Goal: Task Accomplishment & Management: Use online tool/utility

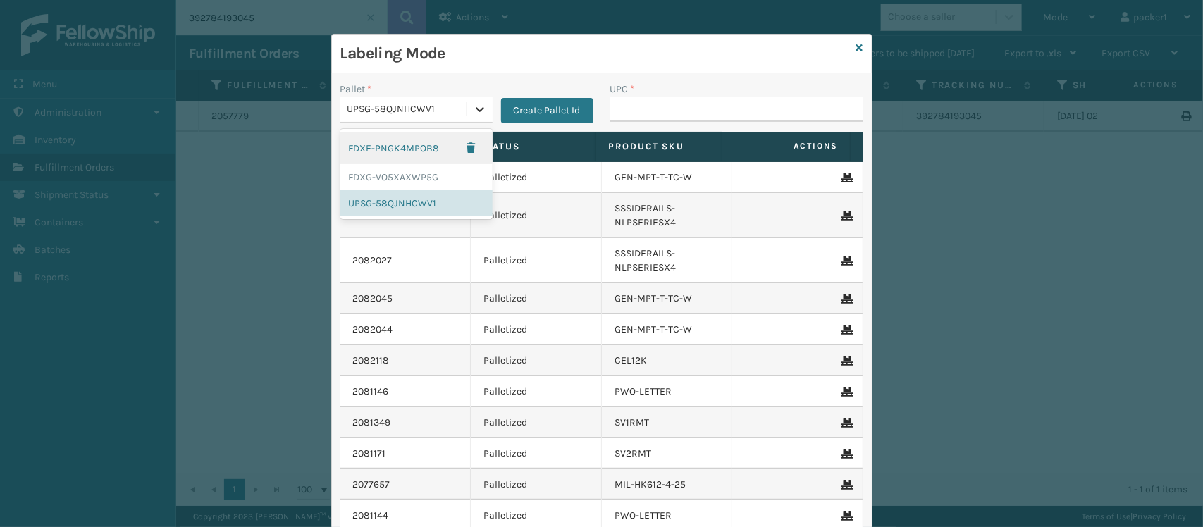
click at [476, 111] on icon at bounding box center [480, 109] width 8 height 5
click at [395, 176] on div "FDXG-VO5XAXWP5G" at bounding box center [416, 177] width 152 height 26
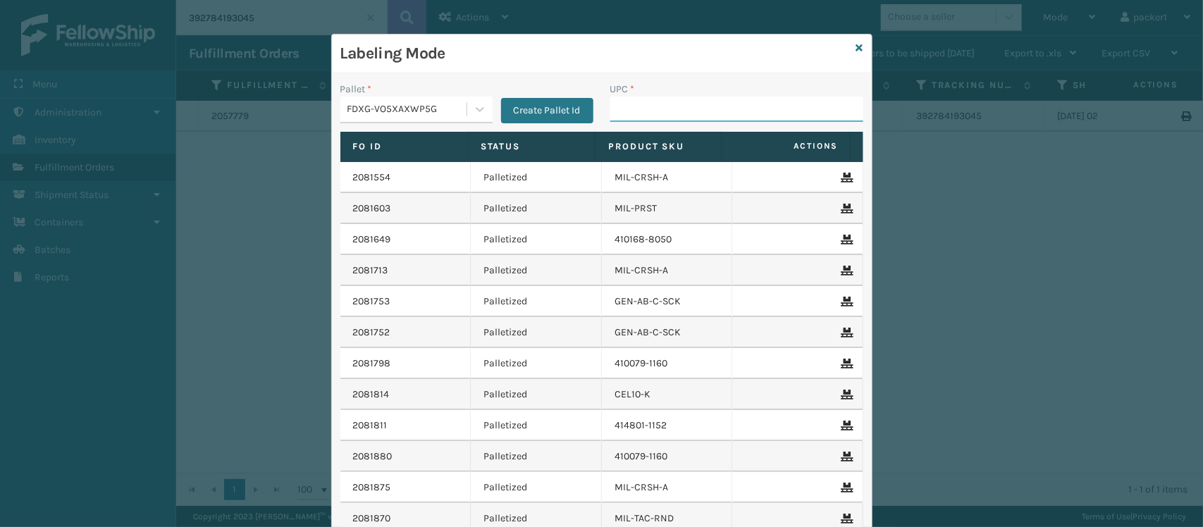
click at [610, 109] on input "UPC *" at bounding box center [736, 109] width 253 height 25
click at [578, 80] on div "Pallet * FDXG-VO5XAXWP5G Create Pallet Id UPC * Fo Id Status Product SKU Action…" at bounding box center [602, 346] width 540 height 546
click at [614, 113] on input "UPC *" at bounding box center [736, 109] width 253 height 25
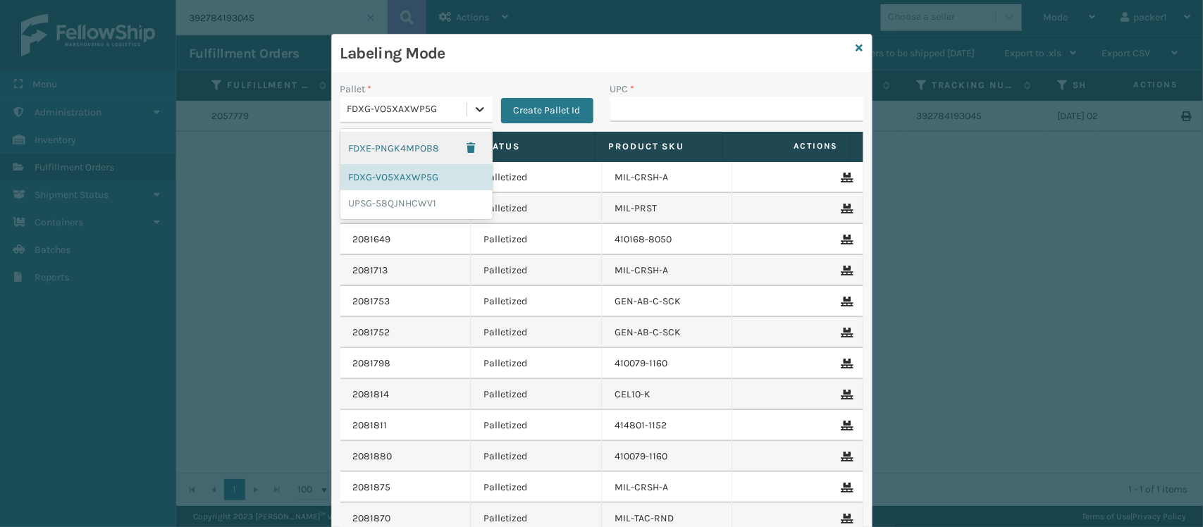
click at [477, 104] on icon at bounding box center [480, 109] width 14 height 14
click at [371, 211] on div "UPSG-58QJNHCWV1" at bounding box center [416, 203] width 152 height 26
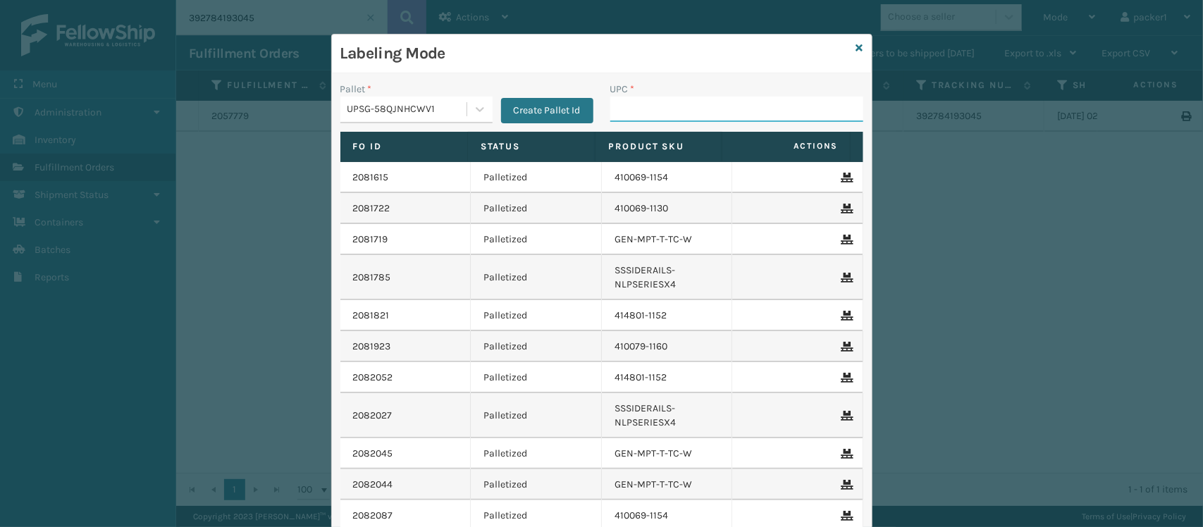
click at [698, 113] on input "UPC *" at bounding box center [736, 109] width 253 height 25
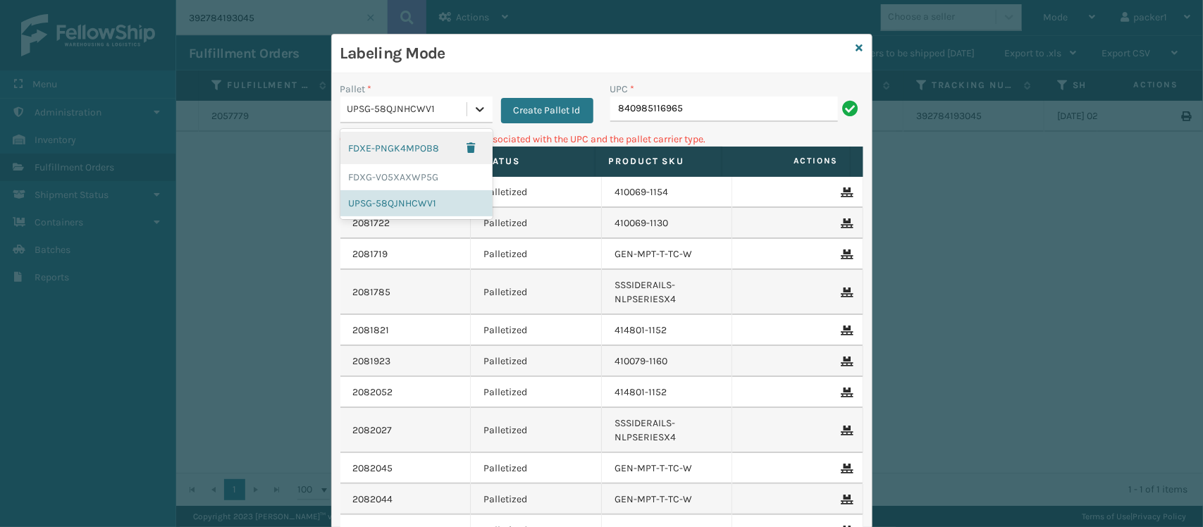
click at [476, 110] on icon at bounding box center [480, 109] width 14 height 14
click at [374, 152] on div "FDXE-PNGK4MPOB8" at bounding box center [416, 148] width 152 height 32
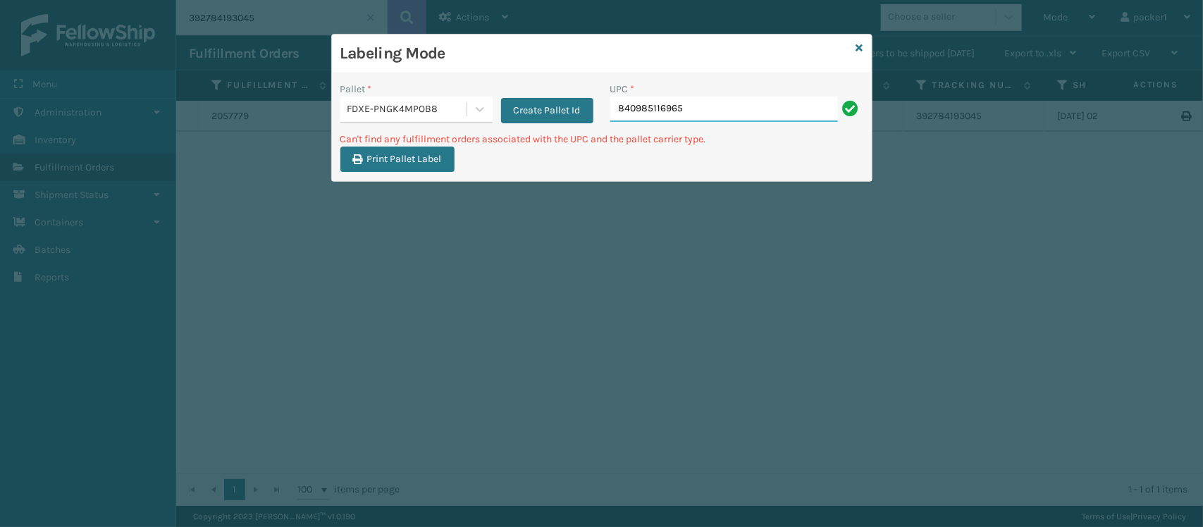
click at [684, 114] on input "840985116965" at bounding box center [724, 109] width 228 height 25
click at [481, 111] on icon at bounding box center [480, 109] width 14 height 14
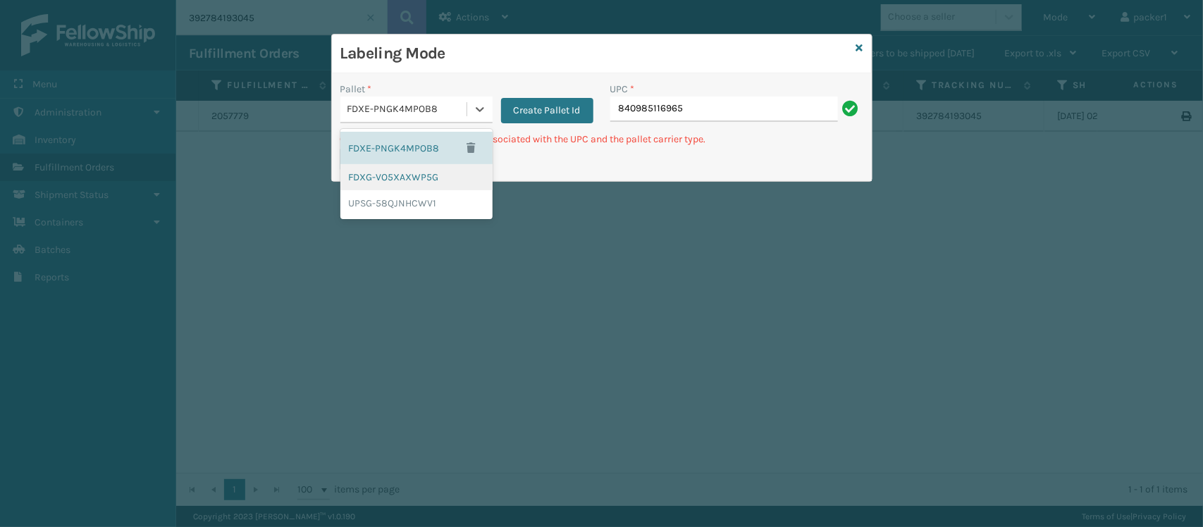
click at [413, 177] on div "FDXG-VO5XAXWP5G" at bounding box center [416, 177] width 152 height 26
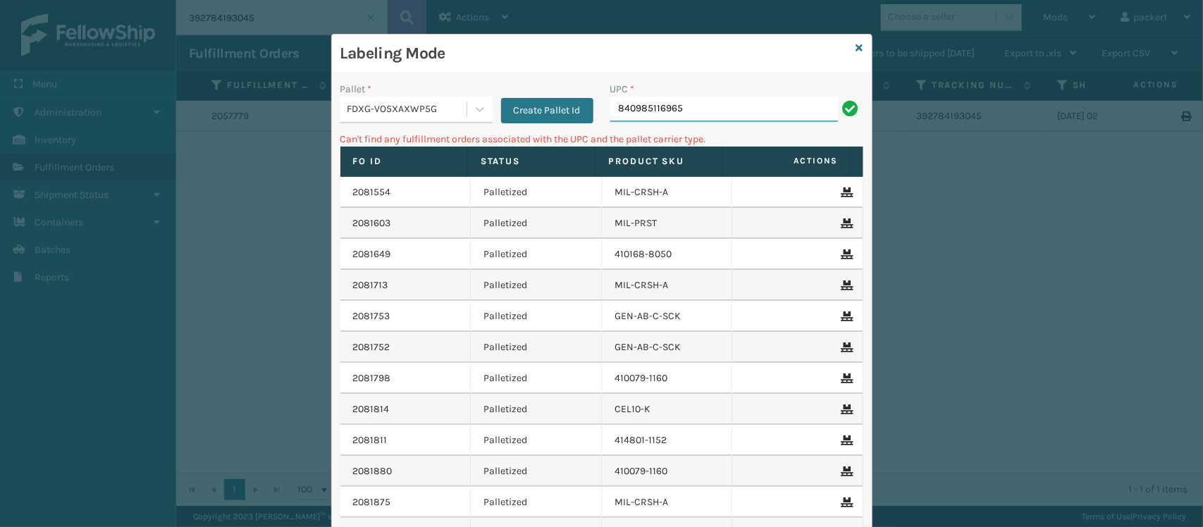
click at [655, 107] on input "840985116965" at bounding box center [724, 109] width 228 height 25
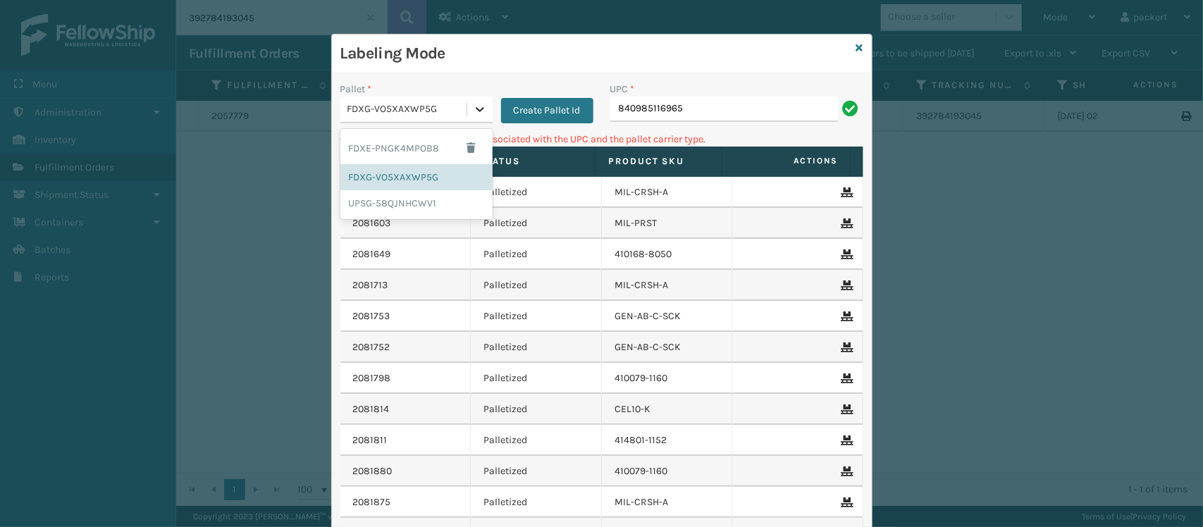
click at [473, 110] on icon at bounding box center [480, 109] width 14 height 14
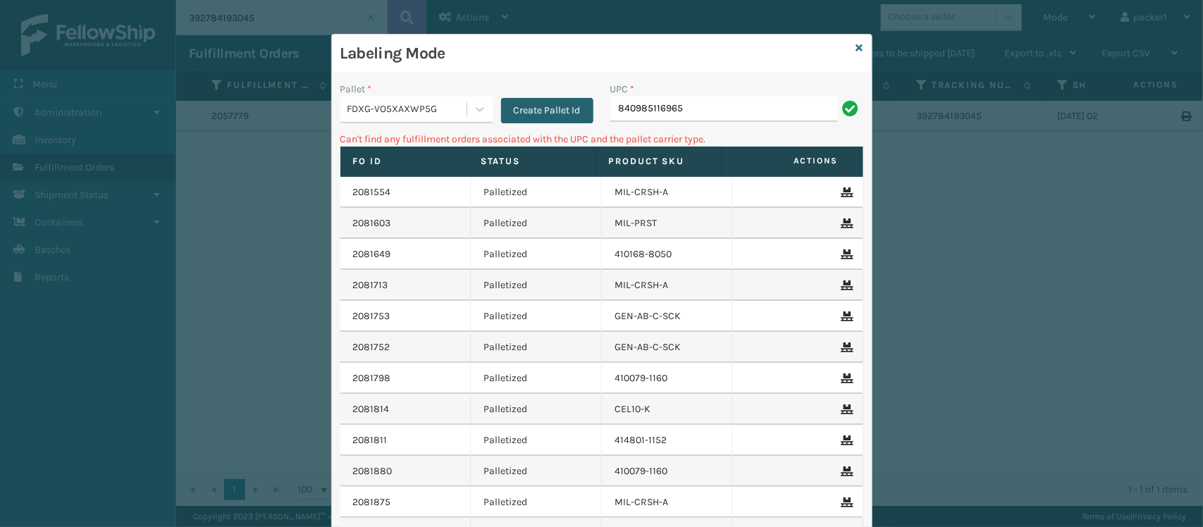
click at [527, 113] on button "Create Pallet Id" at bounding box center [547, 110] width 92 height 25
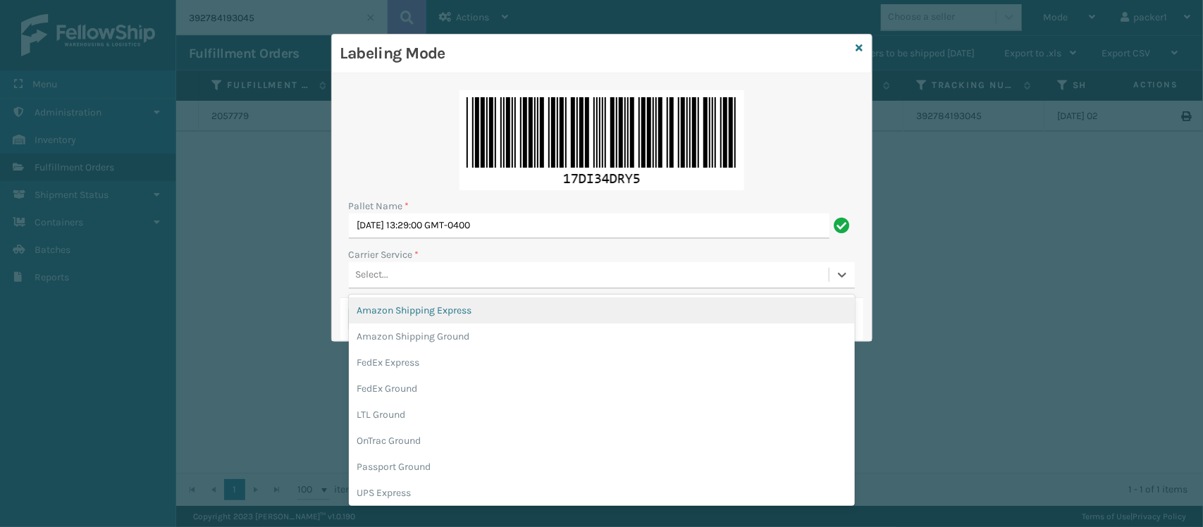
click at [425, 271] on div "Select..." at bounding box center [589, 275] width 480 height 23
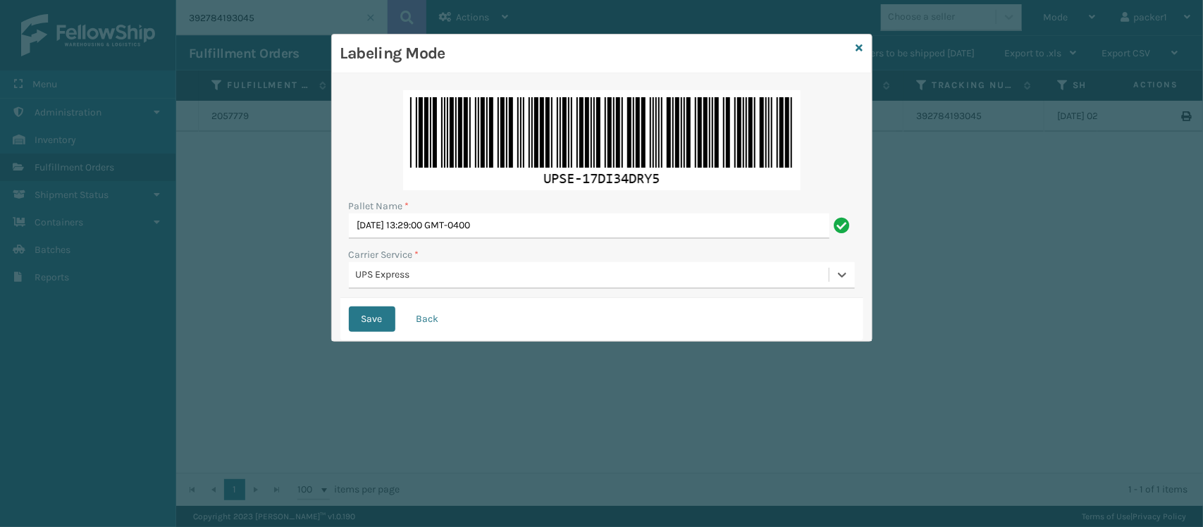
click at [349, 307] on button "Save" at bounding box center [372, 319] width 47 height 25
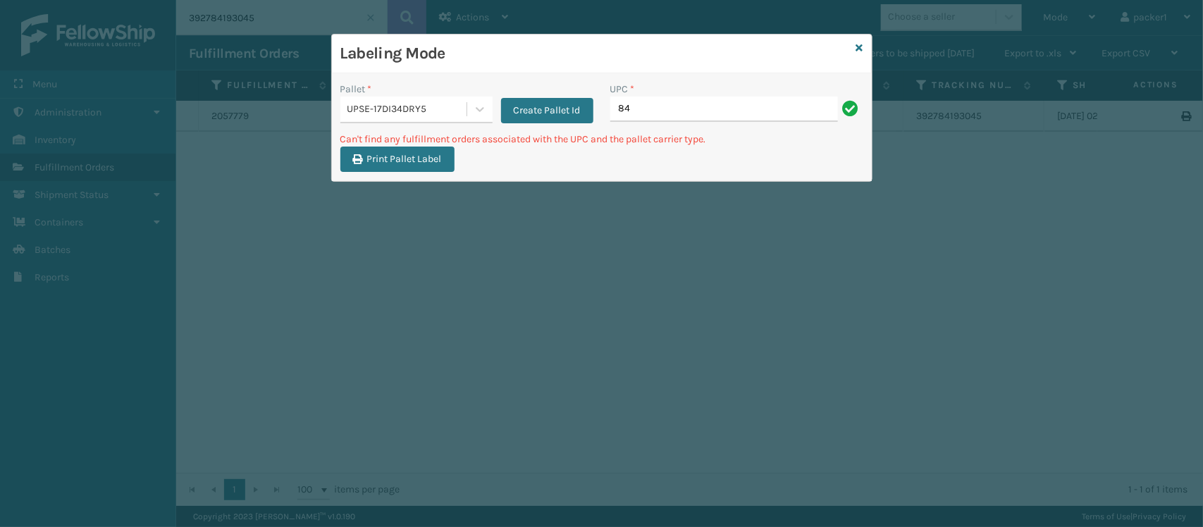
type input "8"
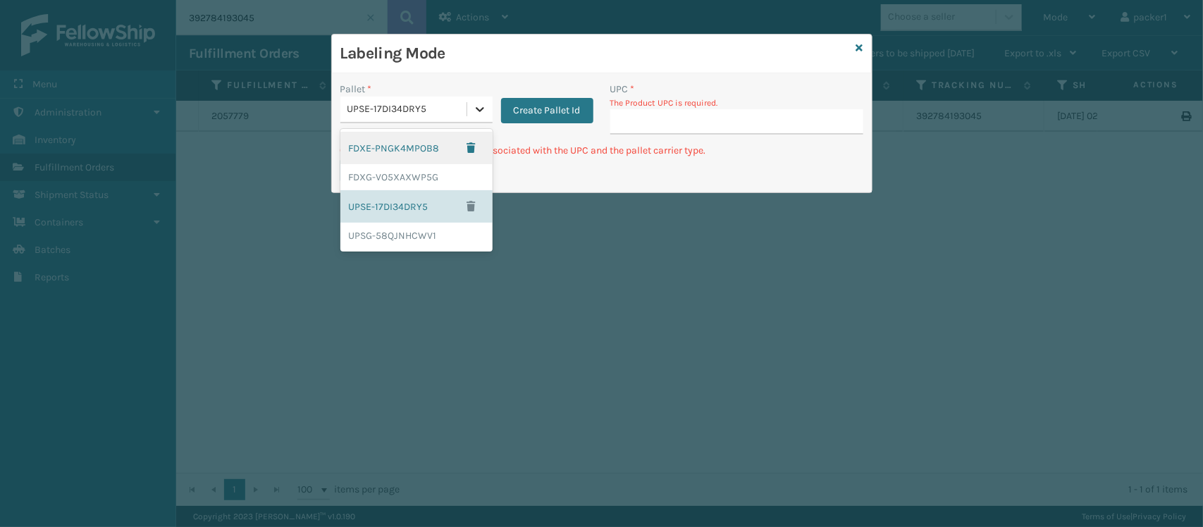
click at [470, 102] on div at bounding box center [479, 109] width 25 height 25
click at [421, 243] on div "UPSG-58QJNHCWV1" at bounding box center [416, 236] width 152 height 26
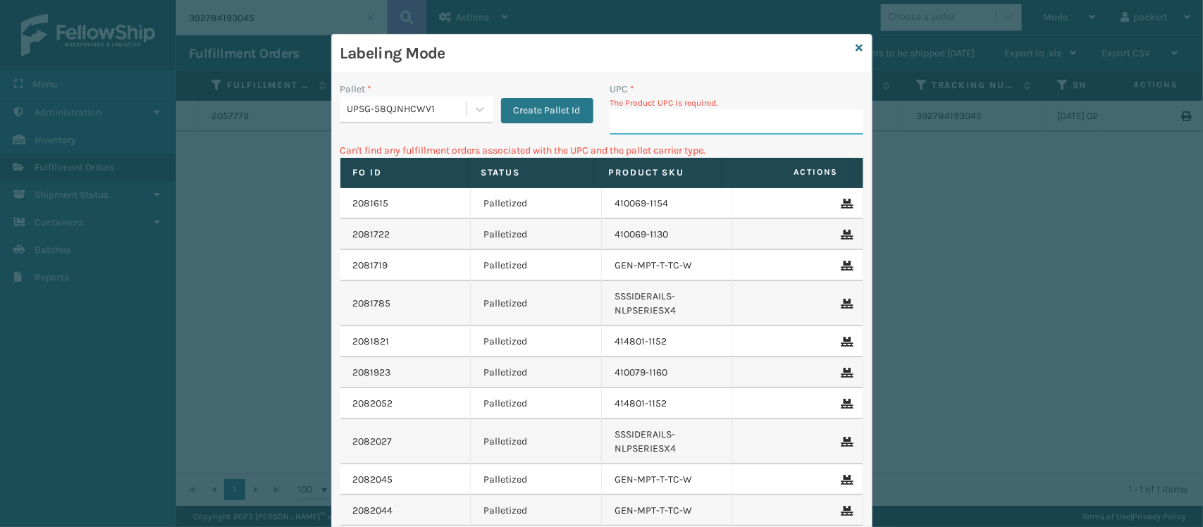
click at [640, 118] on input "UPC *" at bounding box center [736, 121] width 253 height 25
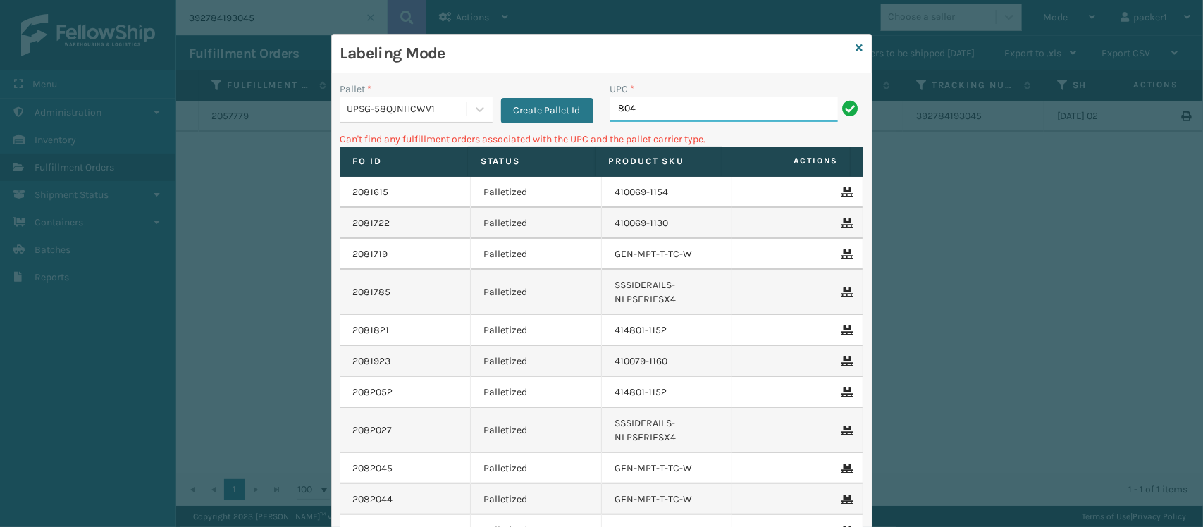
type input "804879477570"
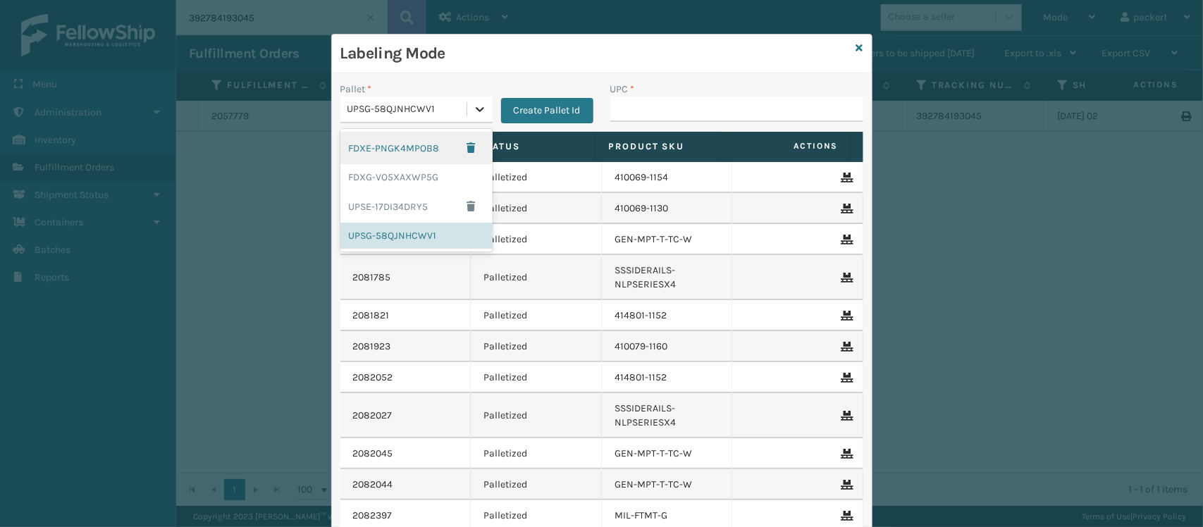
click at [473, 109] on icon at bounding box center [480, 109] width 14 height 14
click at [385, 180] on div "FDXG-VO5XAXWP5G" at bounding box center [416, 177] width 152 height 26
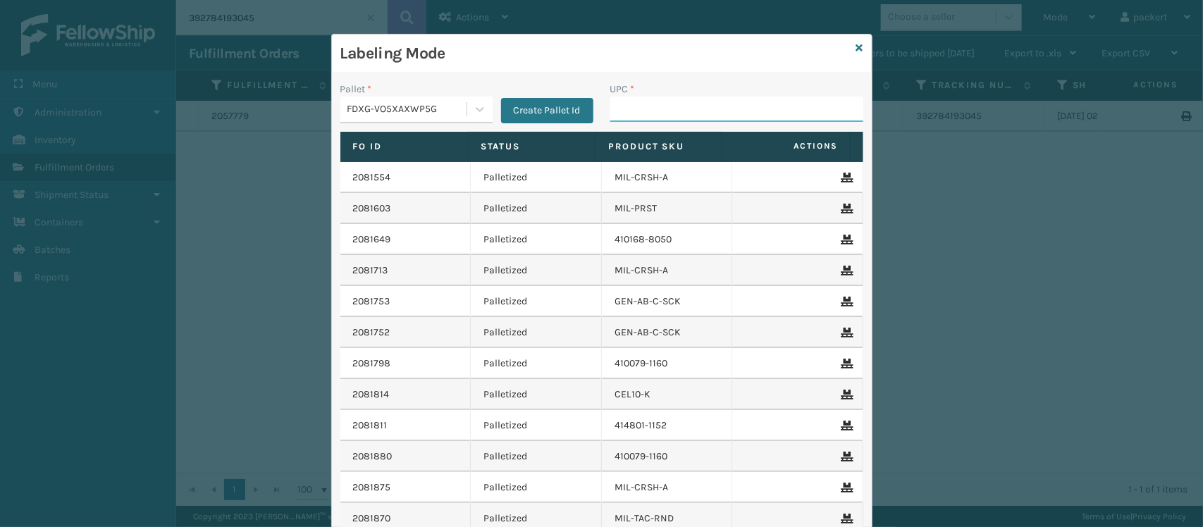
click at [622, 106] on input "UPC *" at bounding box center [736, 109] width 253 height 25
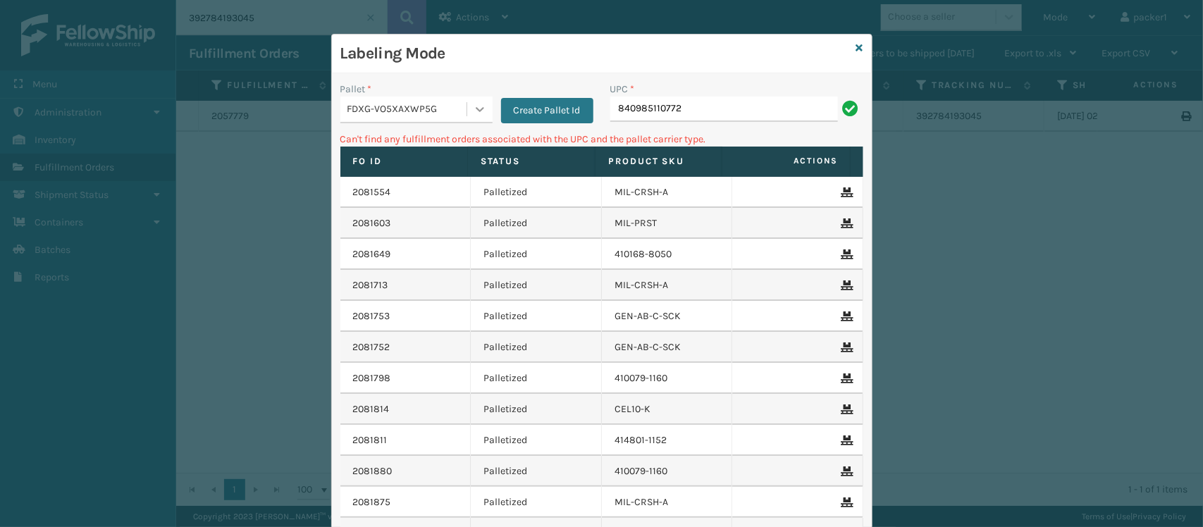
click at [476, 113] on icon at bounding box center [480, 109] width 14 height 14
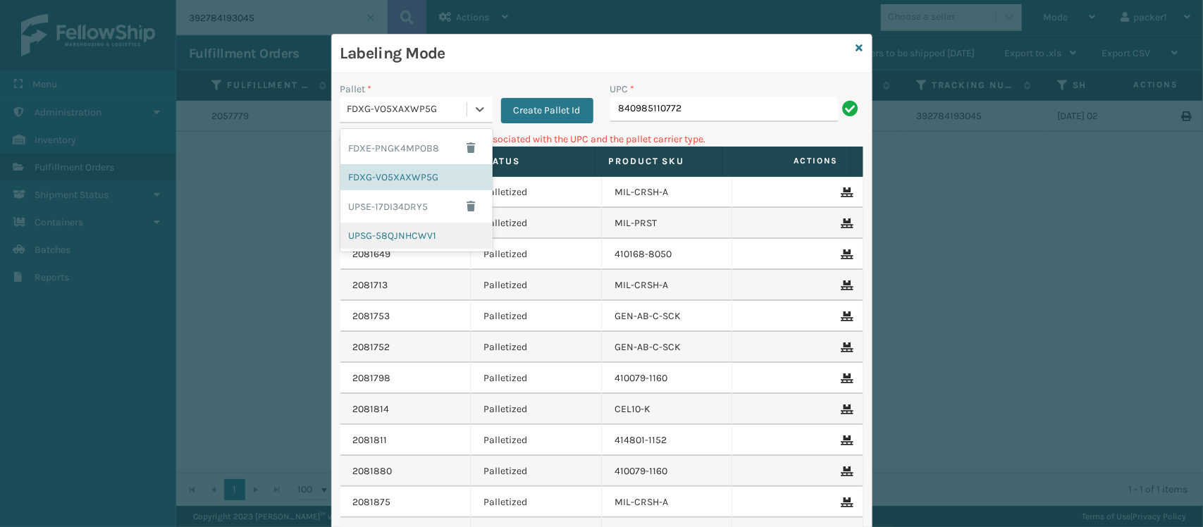
click at [375, 235] on div "UPSG-58QJNHCWV1" at bounding box center [416, 236] width 152 height 26
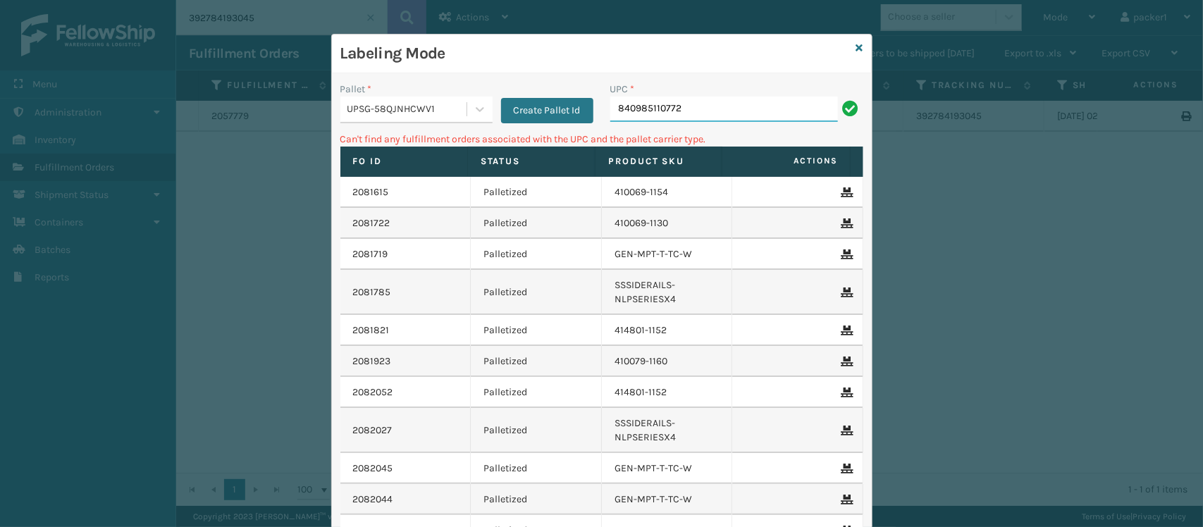
click at [688, 115] on input "840985110772" at bounding box center [724, 109] width 228 height 25
drag, startPoint x: 688, startPoint y: 115, endPoint x: 474, endPoint y: 117, distance: 214.2
click at [474, 117] on div "Pallet * UPSG-58QJNHCWV1 Create Pallet Id UPC * 810081962605" at bounding box center [602, 107] width 540 height 50
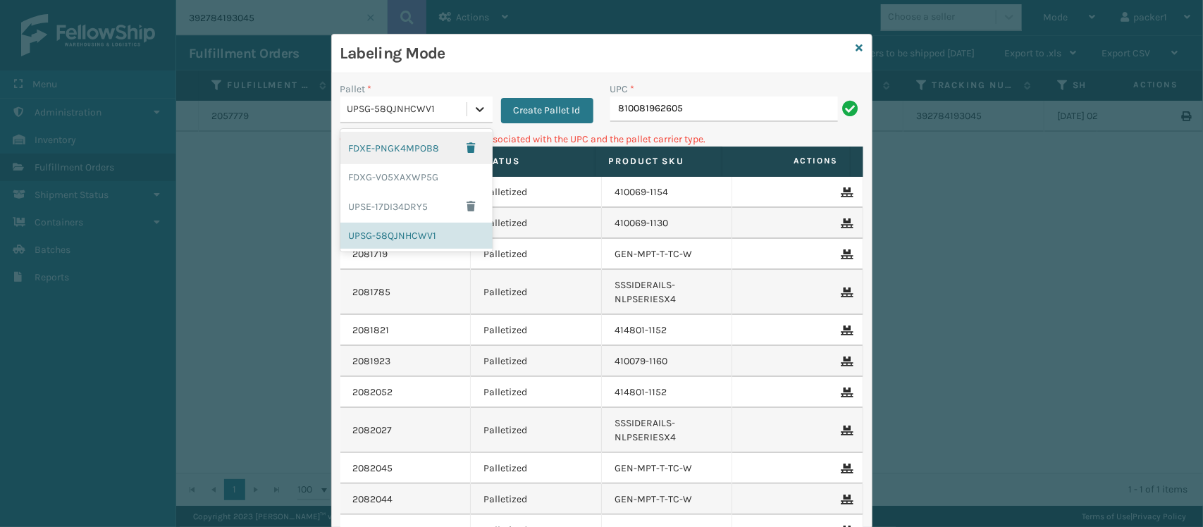
click at [474, 117] on div at bounding box center [479, 109] width 25 height 25
click at [383, 177] on div "FDXG-VO5XAXWP5G" at bounding box center [416, 177] width 152 height 26
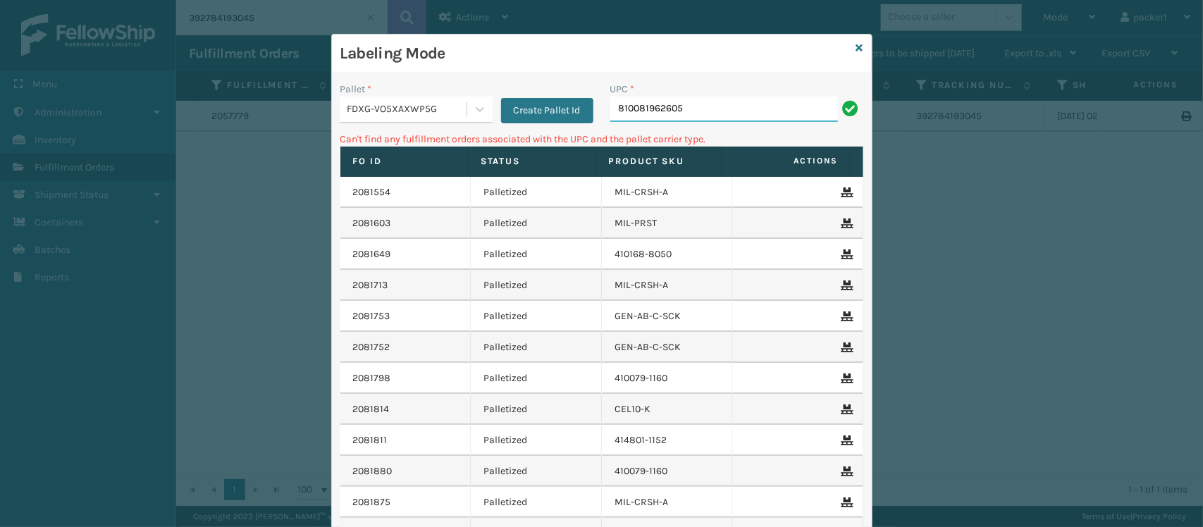
click at [701, 106] on input "810081962605" at bounding box center [724, 109] width 228 height 25
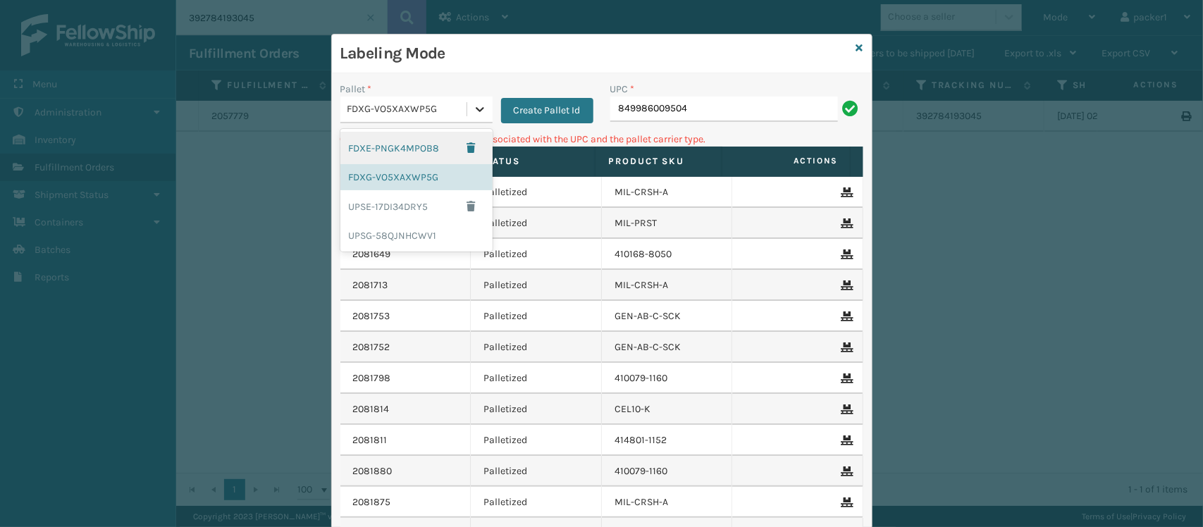
click at [473, 104] on icon at bounding box center [480, 109] width 14 height 14
click at [388, 227] on div "UPSG-58QJNHCWV1" at bounding box center [416, 236] width 152 height 26
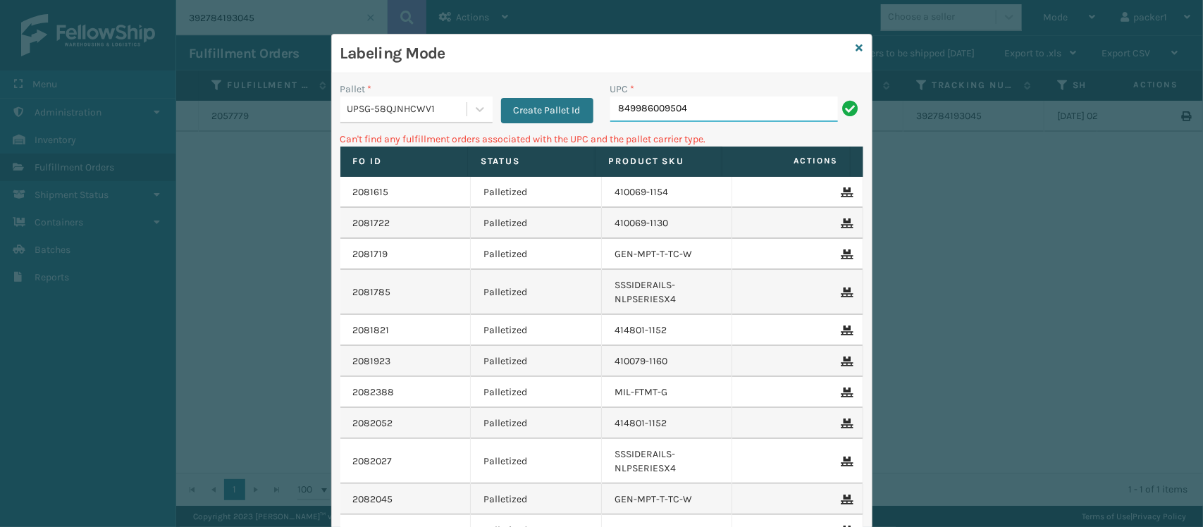
click at [688, 110] on input "849986009504" at bounding box center [724, 109] width 228 height 25
